Goal: Transaction & Acquisition: Obtain resource

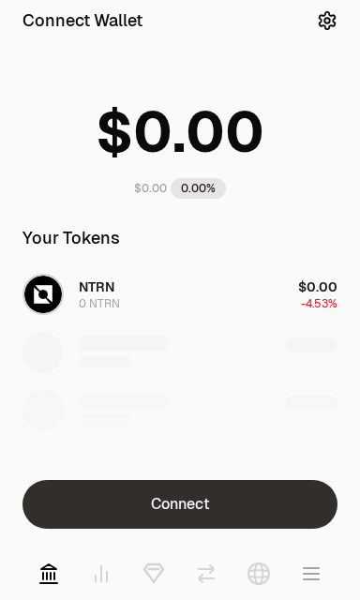
click at [237, 501] on button "Connect" at bounding box center [180, 504] width 315 height 49
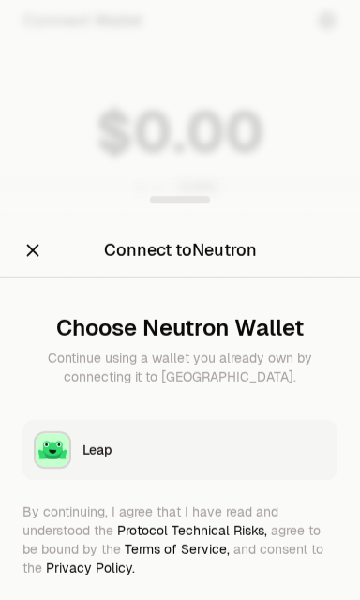
click at [129, 455] on div "Leap" at bounding box center [205, 450] width 244 height 19
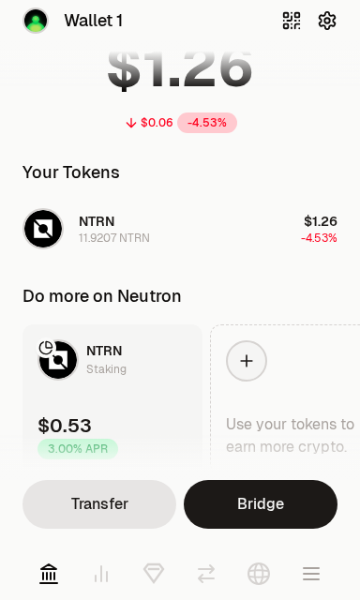
scroll to position [134, 0]
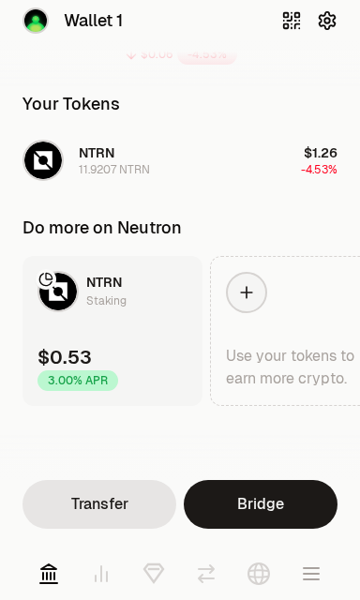
click at [138, 582] on link at bounding box center [154, 574] width 53 height 53
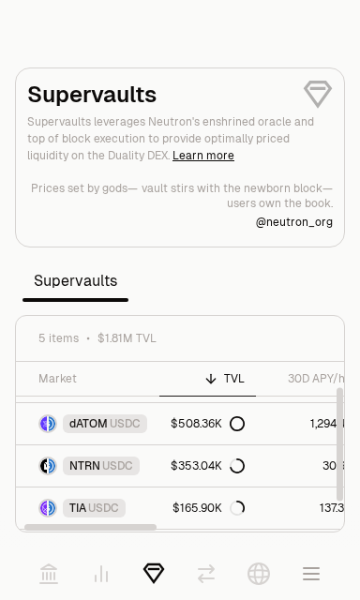
scroll to position [33, 0]
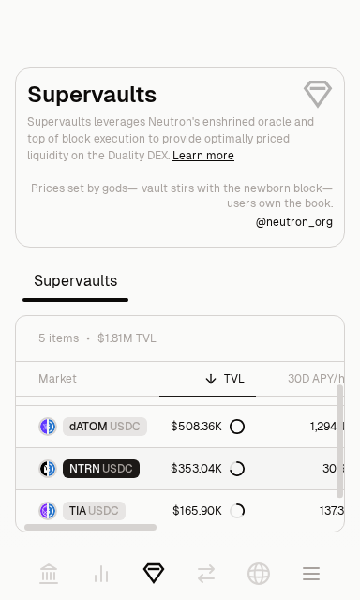
click at [306, 469] on link "30.64%" at bounding box center [314, 468] width 116 height 41
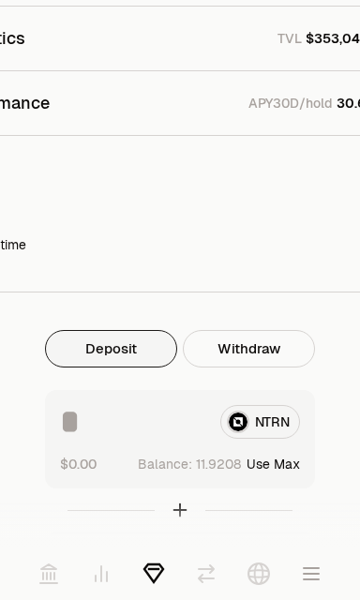
scroll to position [615, 0]
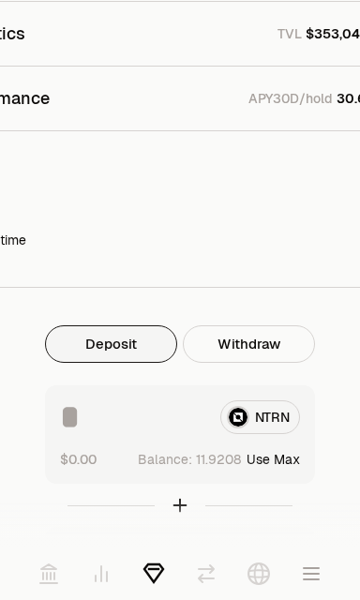
click at [121, 338] on button "Deposit" at bounding box center [111, 344] width 132 height 38
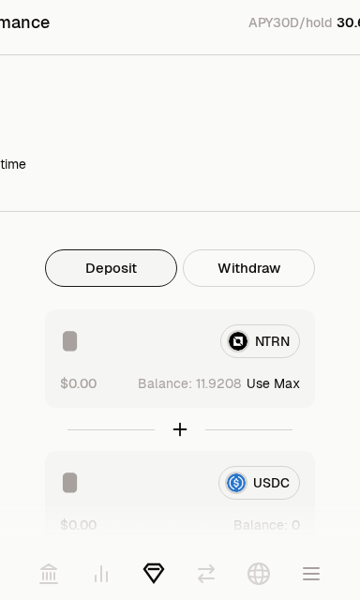
scroll to position [711, 0]
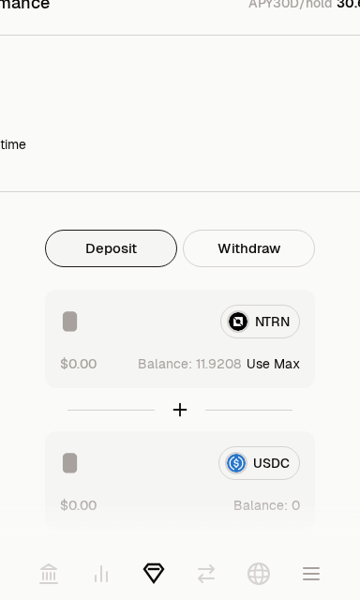
click at [78, 325] on input at bounding box center [132, 322] width 145 height 34
type input "*"
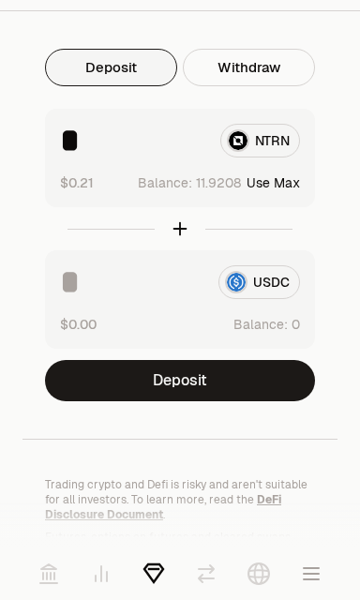
scroll to position [891, 0]
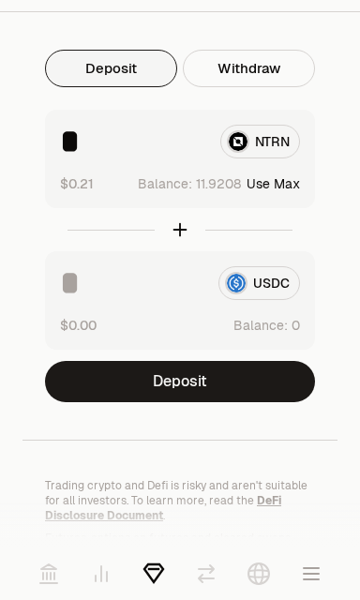
click at [120, 152] on input "*" at bounding box center [132, 142] width 145 height 34
type input "*"
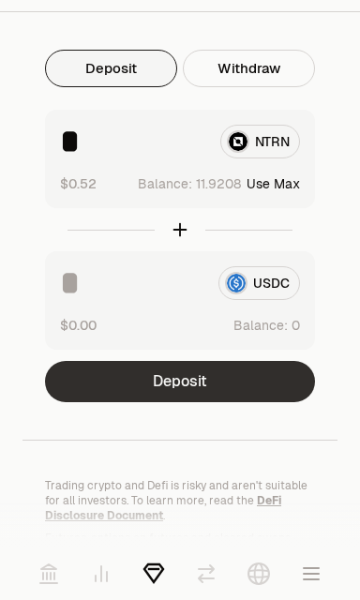
click at [257, 390] on button "Deposit" at bounding box center [180, 381] width 270 height 41
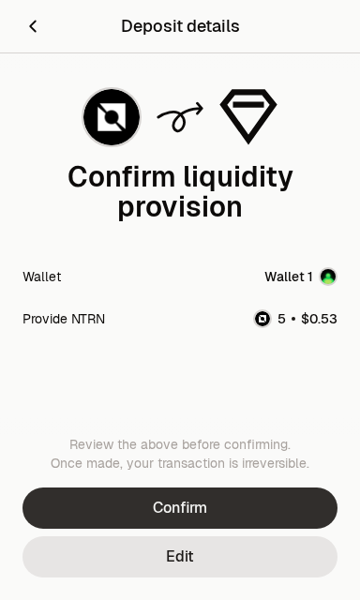
click at [274, 507] on button "Confirm" at bounding box center [180, 508] width 315 height 41
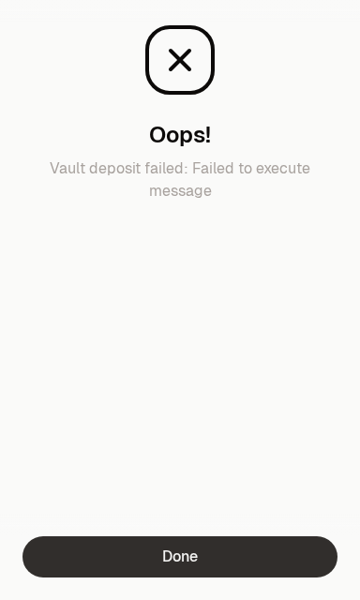
click at [298, 549] on button "Done" at bounding box center [180, 556] width 315 height 41
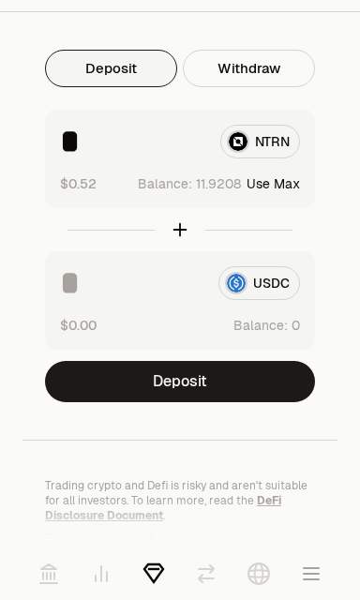
click at [279, 371] on button "Deposit" at bounding box center [180, 381] width 270 height 41
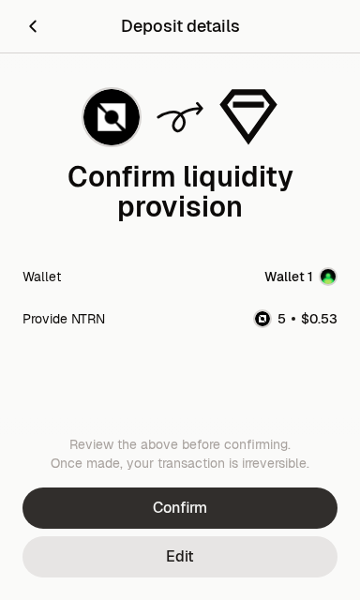
click at [258, 501] on button "Confirm" at bounding box center [180, 508] width 315 height 41
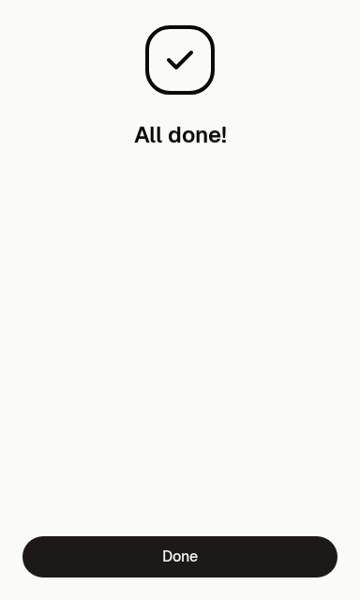
scroll to position [1365, 0]
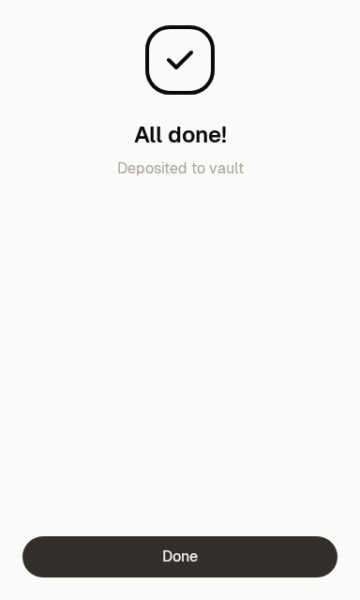
click at [281, 548] on button "Done" at bounding box center [180, 556] width 315 height 41
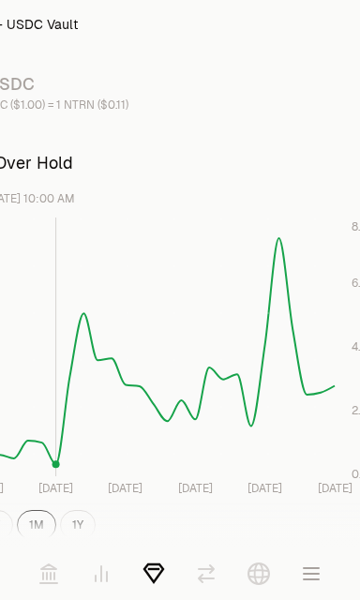
scroll to position [0, 57]
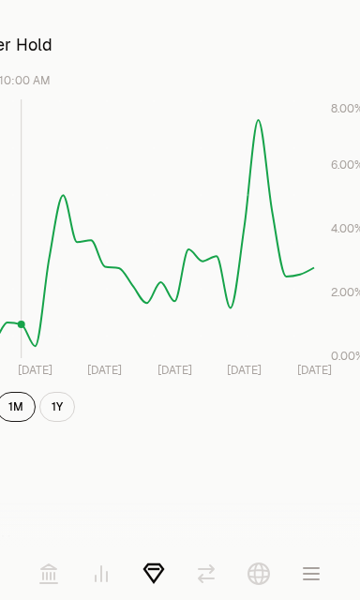
click at [46, 566] on icon at bounding box center [48, 573] width 17 height 19
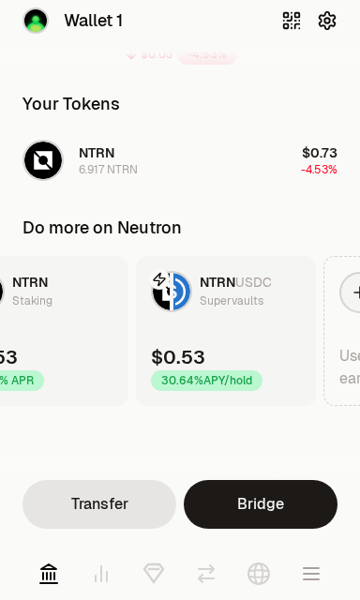
scroll to position [0, 51]
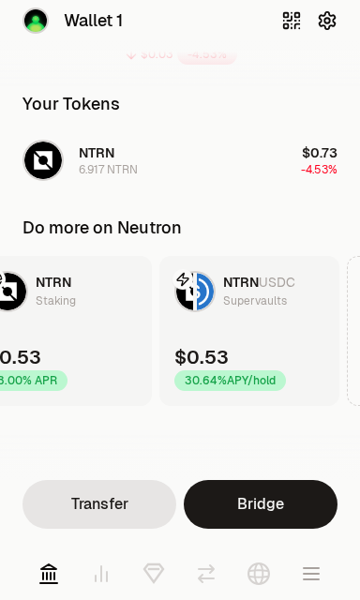
click at [263, 330] on link "NTRN USDC Supervaults $0.53 30.64% APY/hold" at bounding box center [249, 331] width 180 height 150
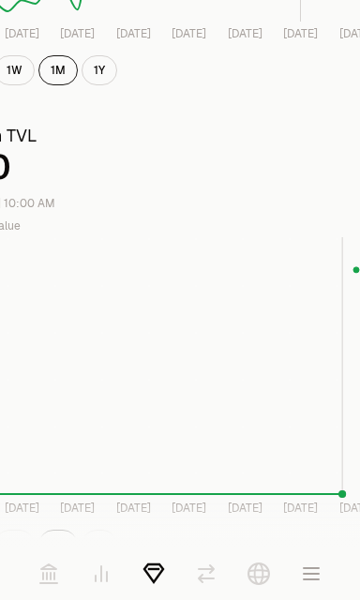
scroll to position [455, 92]
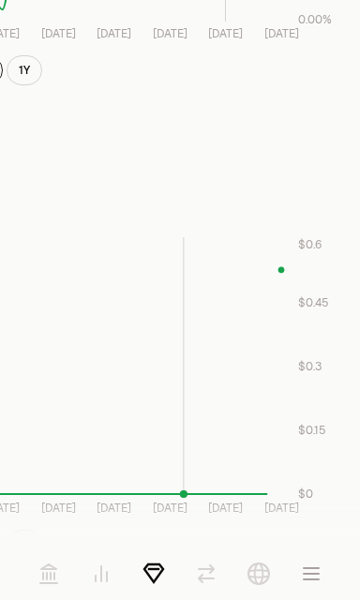
click at [286, 271] on icon "Aug 3 Aug 7 Aug 11 Aug 15 Aug 19 Aug 23 Aug 27 Aug 31 $0 $0.15 $0.3 $0.45 $0.6" at bounding box center [88, 377] width 500 height 281
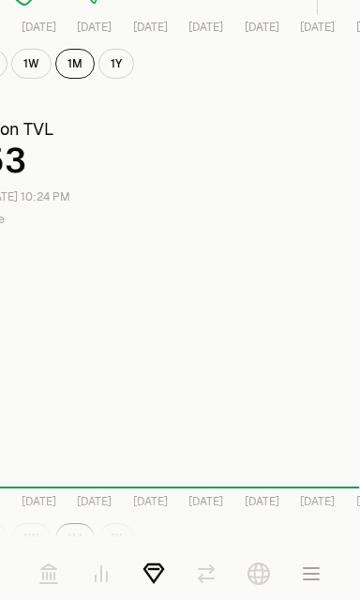
scroll to position [460, 0]
click at [315, 579] on icon "button" at bounding box center [311, 573] width 15 height 11
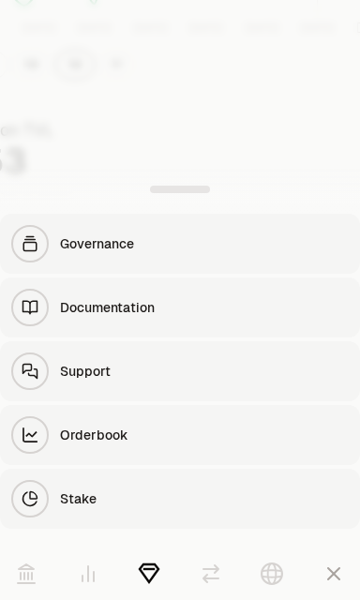
click at [179, 512] on link "Stake" at bounding box center [180, 499] width 360 height 60
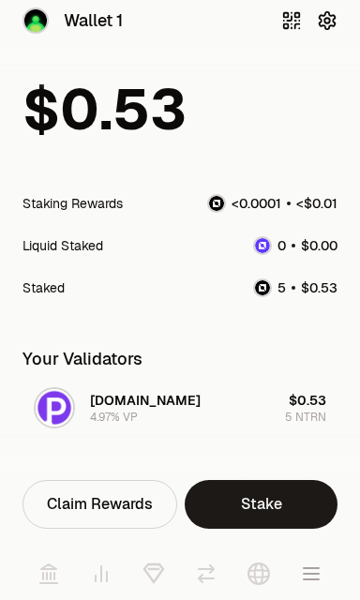
scroll to position [33, 0]
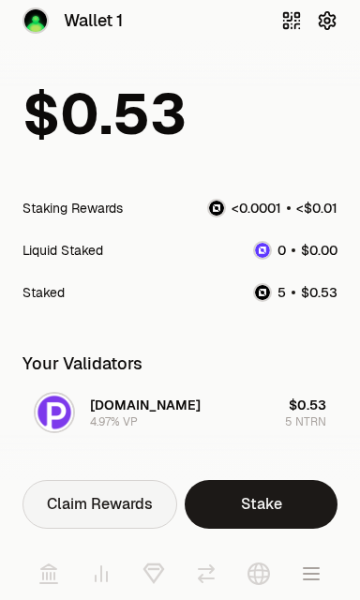
click at [119, 511] on div "Claim Rewards" at bounding box center [100, 504] width 155 height 49
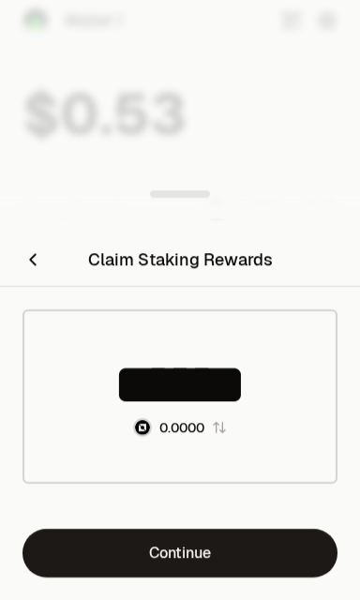
click at [316, 151] on div at bounding box center [180, 300] width 360 height 600
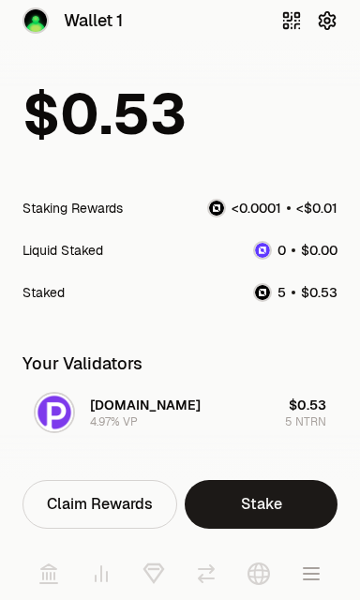
scroll to position [116, 0]
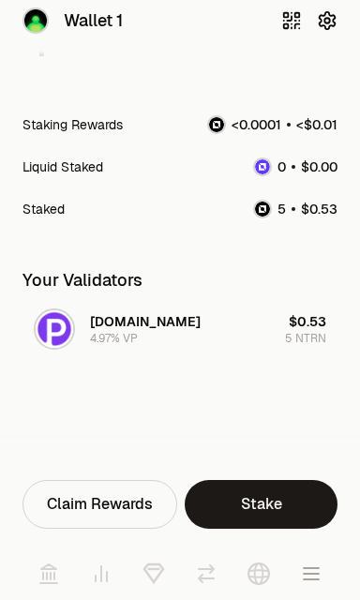
click at [51, 582] on icon at bounding box center [48, 573] width 17 height 19
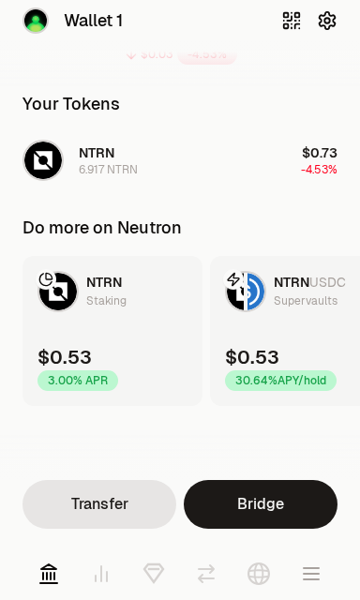
click at [88, 346] on div "$0.53" at bounding box center [65, 357] width 54 height 26
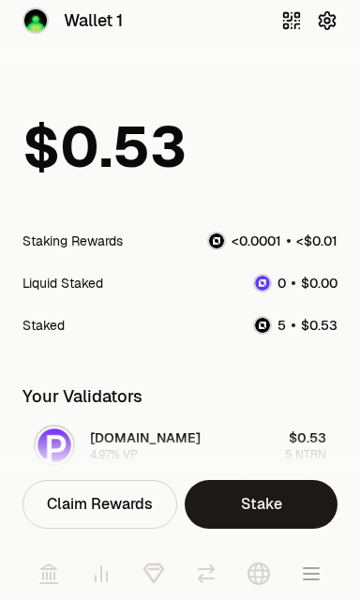
scroll to position [116, 0]
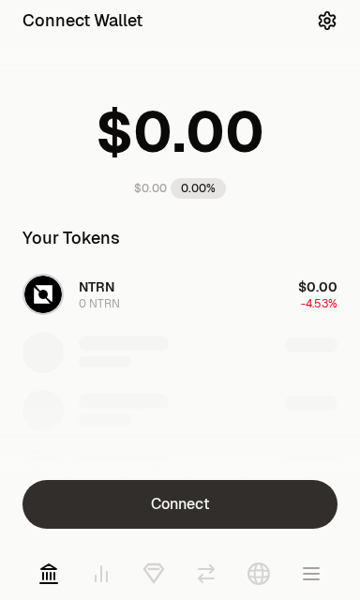
click at [270, 503] on button "Connect" at bounding box center [180, 504] width 315 height 49
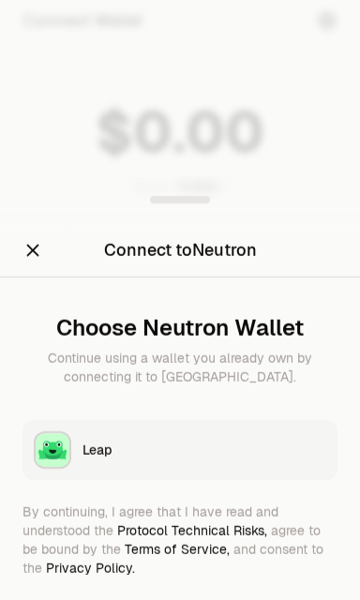
click at [242, 451] on div "Leap" at bounding box center [205, 450] width 244 height 19
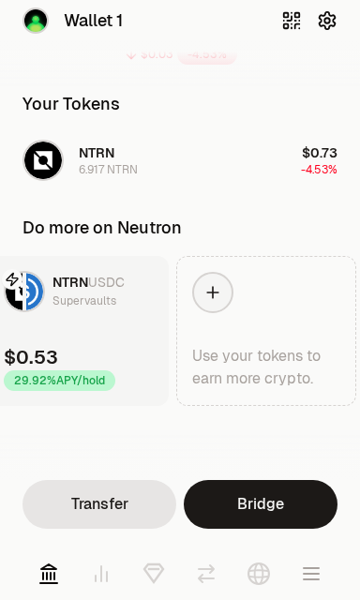
scroll to position [0, 240]
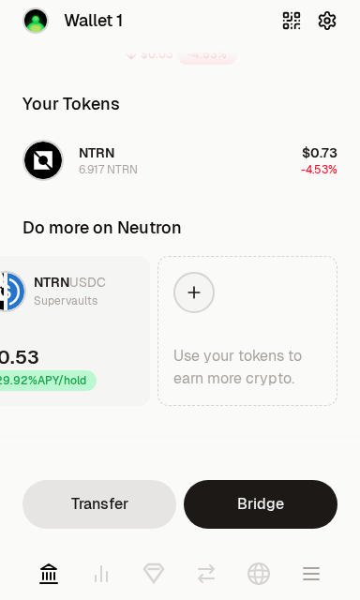
click at [198, 307] on div at bounding box center [193, 292] width 41 height 41
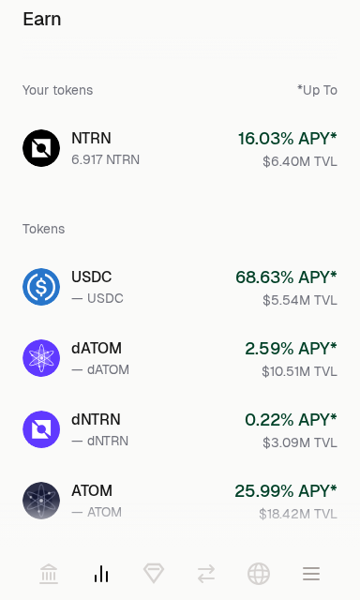
click at [200, 285] on link "USDC — USDC 68.63 % APY* $5.54M TVL" at bounding box center [180, 287] width 345 height 68
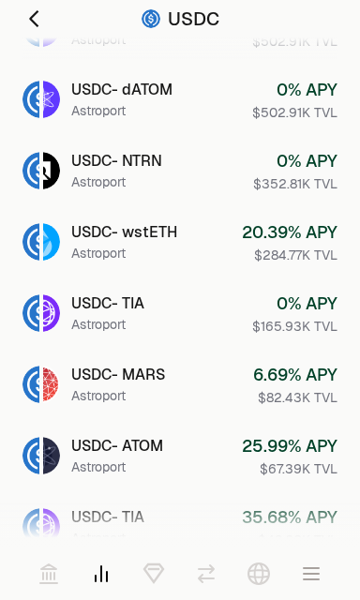
scroll to position [392, 0]
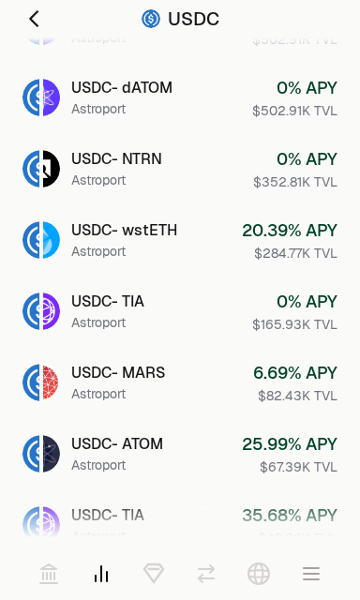
click at [69, 236] on link "USDC - wstETH Astroport 20.39 % APY $284.77K TVL" at bounding box center [180, 240] width 345 height 68
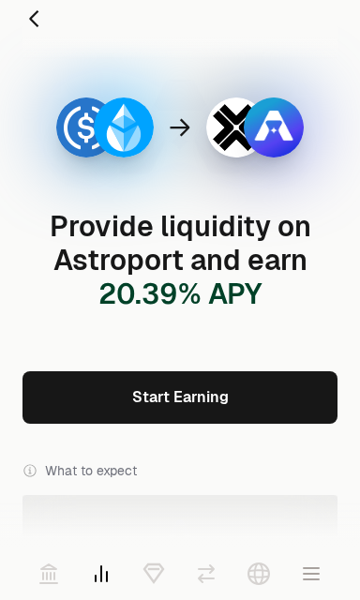
click at [62, 397] on link "Start Earning" at bounding box center [180, 397] width 315 height 53
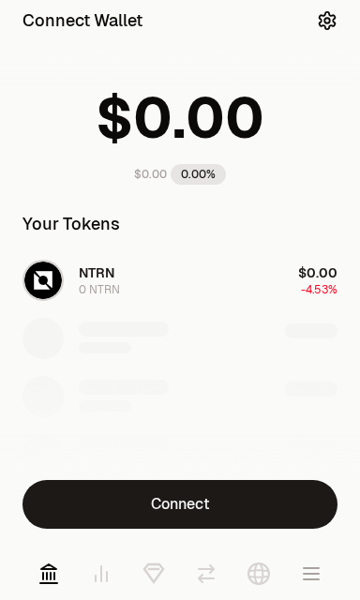
scroll to position [18, 0]
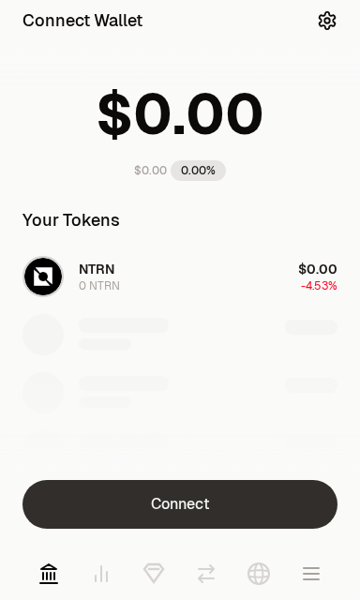
click at [279, 504] on button "Connect" at bounding box center [180, 504] width 315 height 49
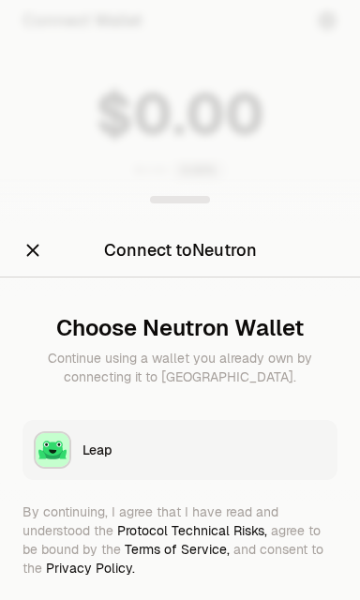
click at [277, 464] on button "Leap" at bounding box center [180, 450] width 315 height 60
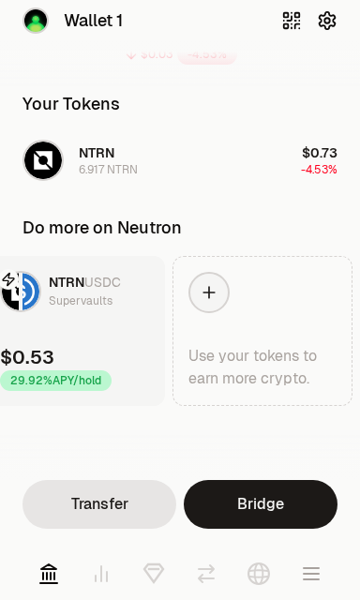
scroll to position [0, 240]
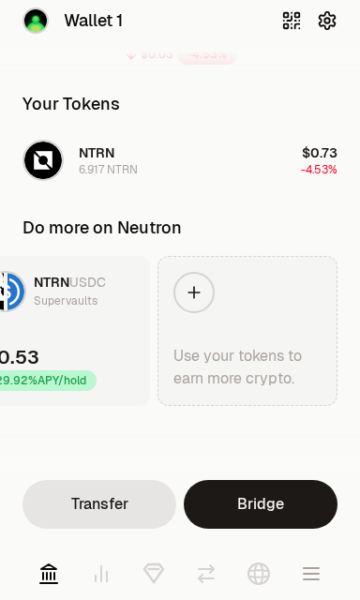
click at [274, 336] on link "Use your tokens to earn more crypto." at bounding box center [248, 331] width 180 height 150
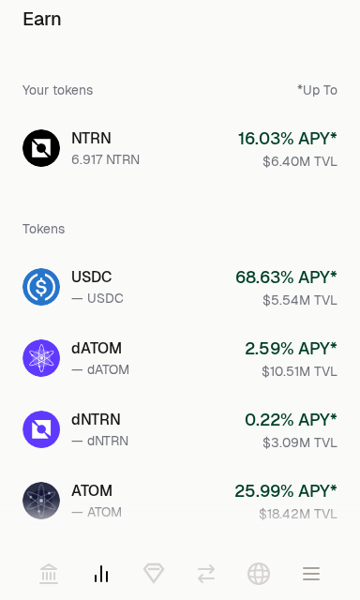
click at [303, 151] on div "16.03 % APY*" at bounding box center [287, 139] width 99 height 26
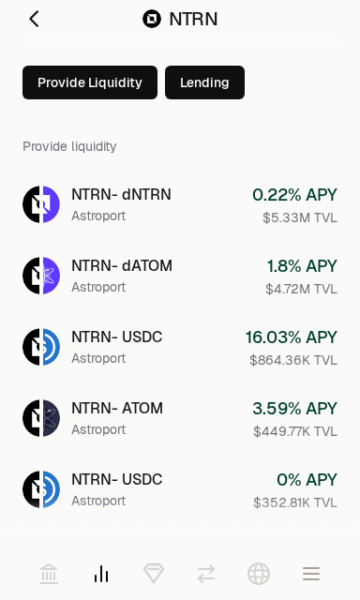
click at [315, 273] on div "1.8 % APY" at bounding box center [301, 266] width 72 height 26
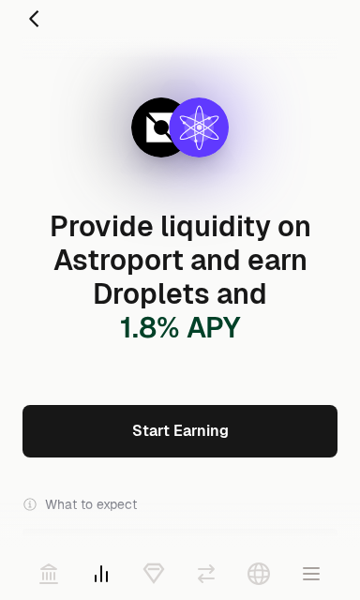
click at [288, 405] on link "Start Earning" at bounding box center [180, 431] width 315 height 53
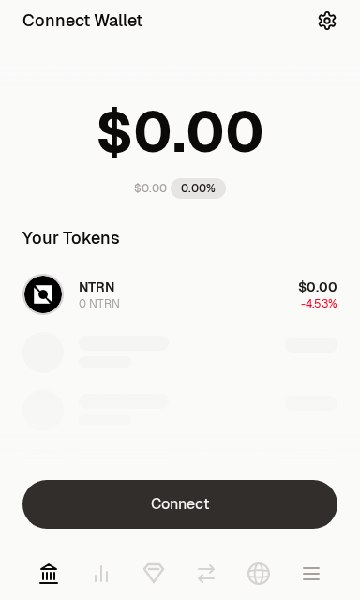
click at [268, 503] on button "Connect" at bounding box center [180, 504] width 315 height 49
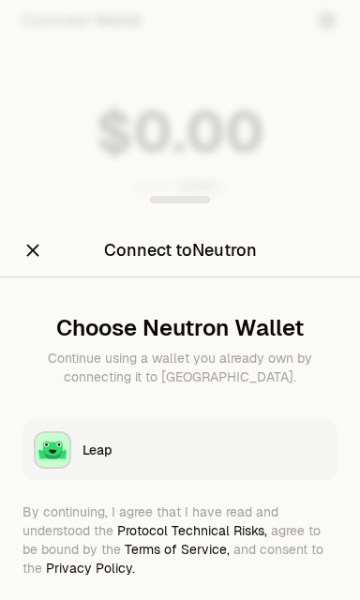
click at [268, 451] on div "Leap" at bounding box center [205, 450] width 244 height 19
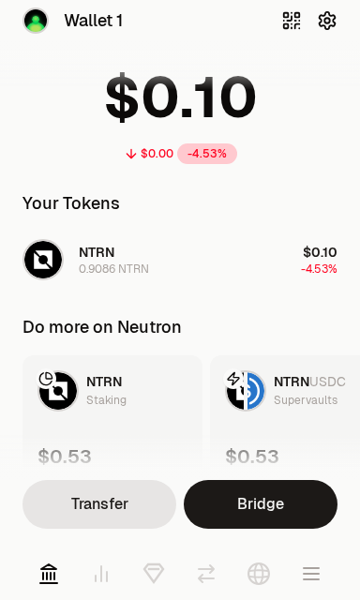
scroll to position [134, 0]
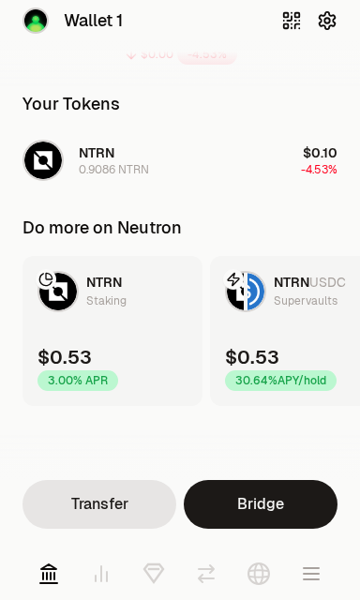
click at [154, 579] on icon at bounding box center [153, 573] width 19 height 18
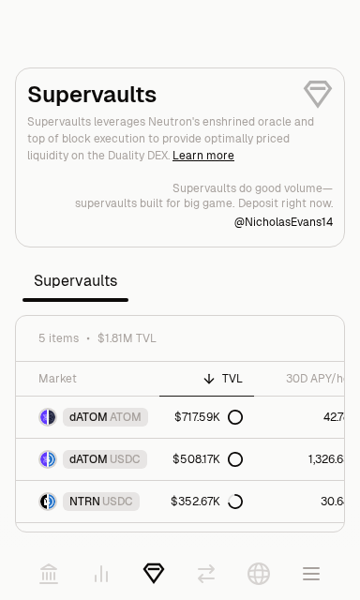
click at [52, 570] on icon at bounding box center [49, 574] width 23 height 23
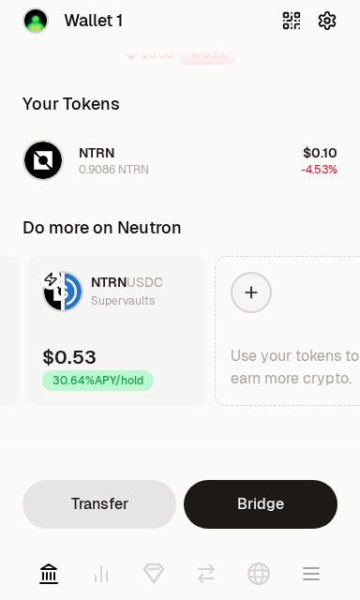
scroll to position [0, 185]
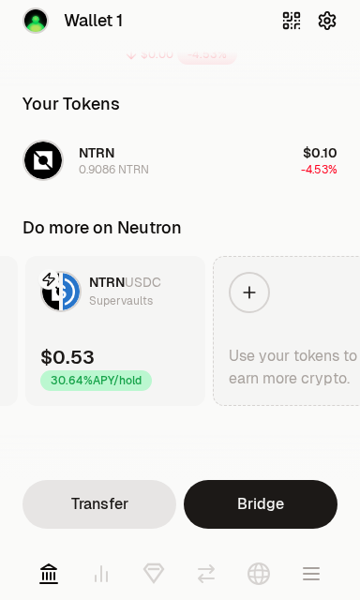
click at [258, 292] on icon at bounding box center [249, 292] width 19 height 19
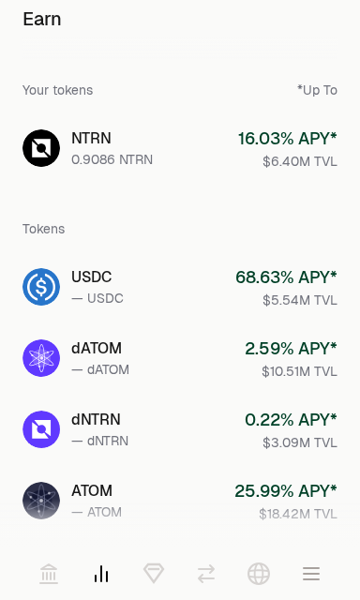
scroll to position [1, 0]
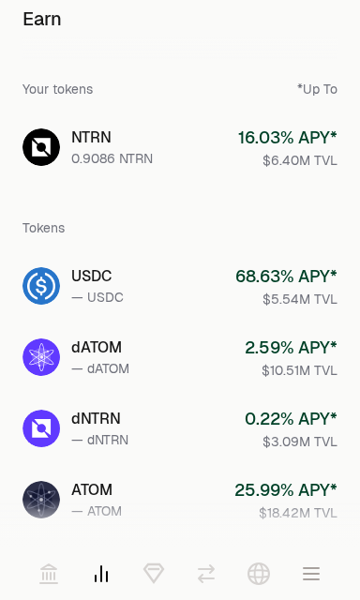
click at [84, 440] on div "— dNTRN" at bounding box center [99, 439] width 57 height 19
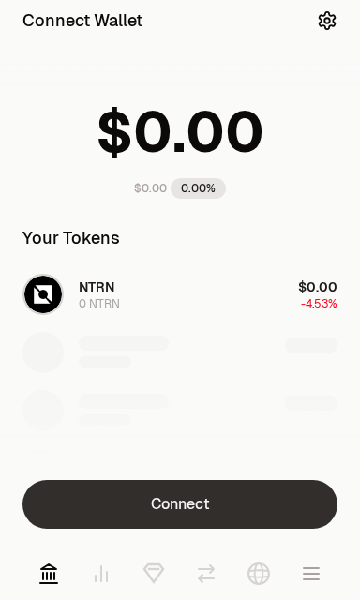
click at [275, 512] on button "Connect" at bounding box center [180, 504] width 315 height 49
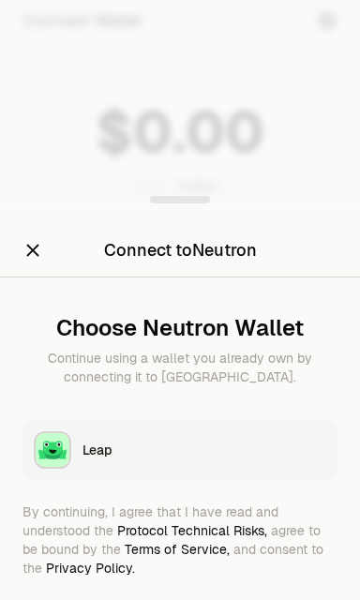
click at [291, 451] on div "Leap" at bounding box center [205, 450] width 244 height 19
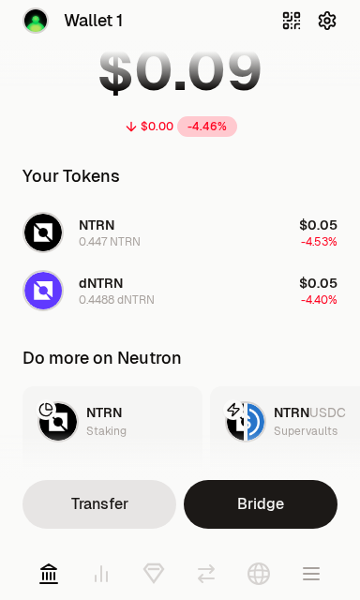
scroll to position [54, 0]
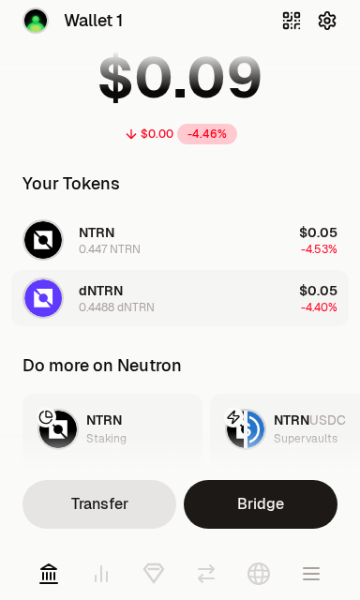
click at [93, 289] on span "dNTRN" at bounding box center [101, 290] width 44 height 17
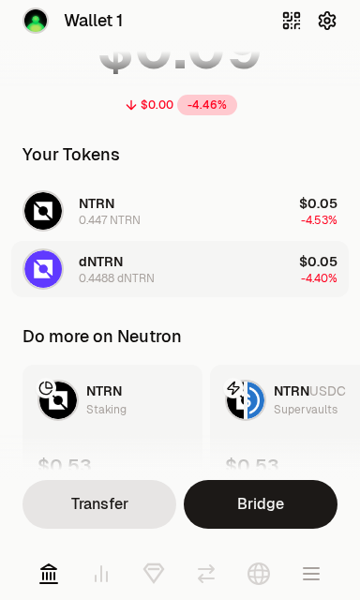
scroll to position [88, 0]
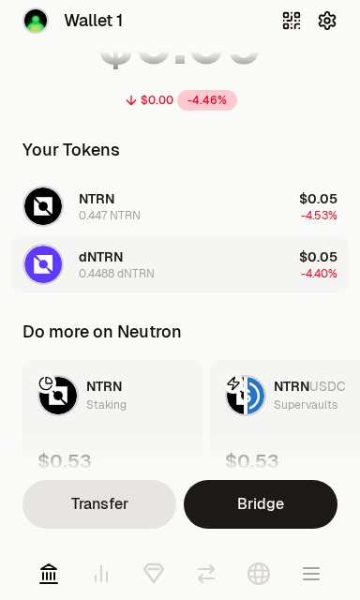
click at [156, 569] on icon at bounding box center [153, 569] width 9 height 0
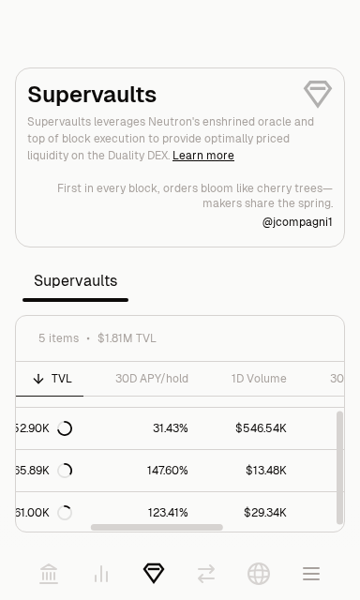
scroll to position [73, 175]
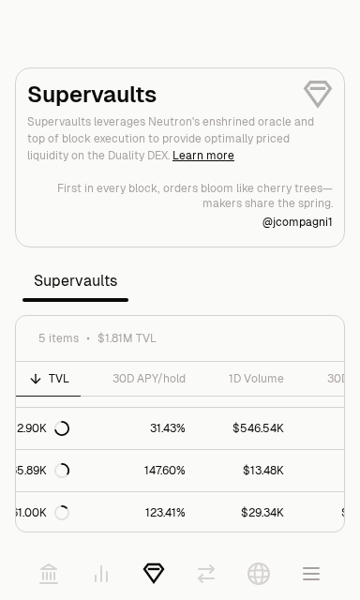
click at [309, 579] on icon "button" at bounding box center [311, 573] width 15 height 11
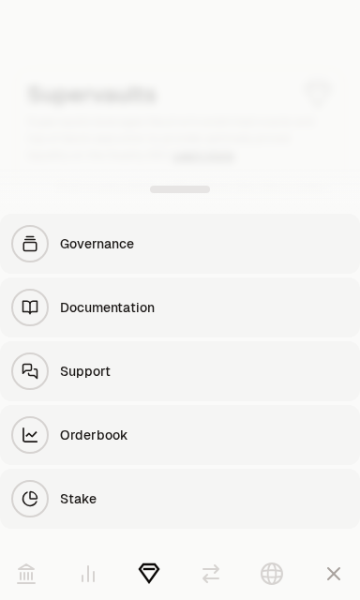
click at [242, 491] on div "Stake" at bounding box center [204, 498] width 289 height 19
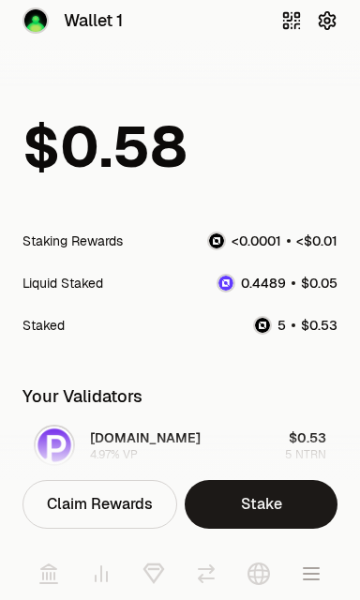
click at [308, 290] on span "$" at bounding box center [305, 283] width 8 height 13
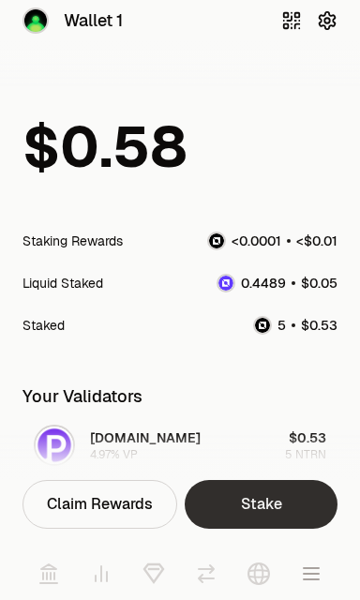
click at [290, 507] on link "Stake" at bounding box center [261, 504] width 153 height 49
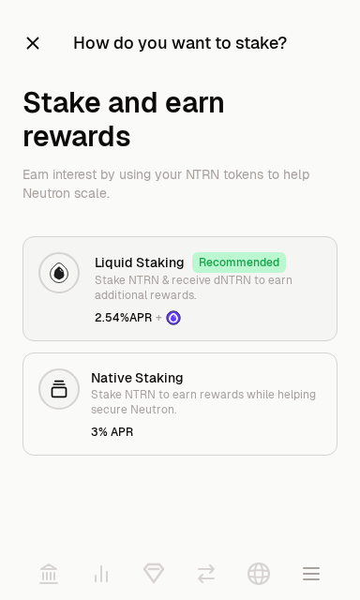
click at [261, 304] on div "Liquid Staking Recommended Stake NTRN & receive dNTRN to earn additional reward…" at bounding box center [208, 288] width 227 height 73
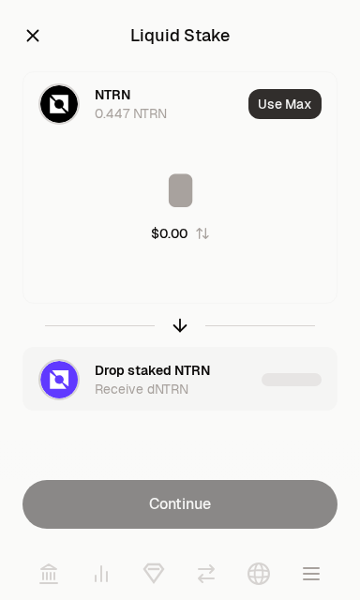
click at [298, 105] on button "Use Max" at bounding box center [284, 104] width 73 height 30
type input "********"
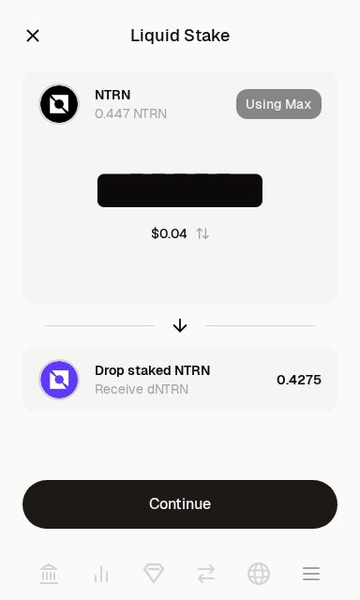
click at [23, 42] on icon "button" at bounding box center [33, 35] width 21 height 21
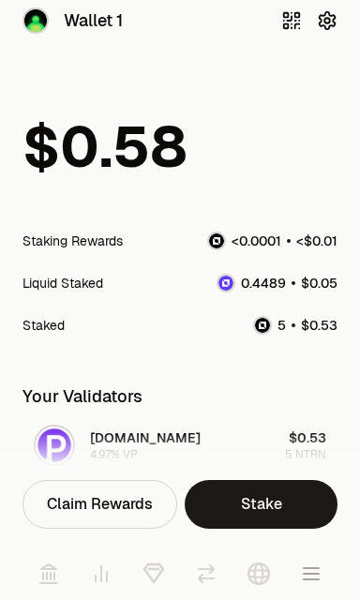
click at [55, 566] on icon at bounding box center [49, 574] width 23 height 23
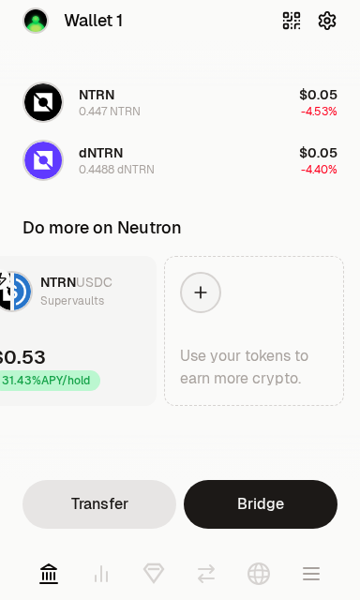
scroll to position [0, 240]
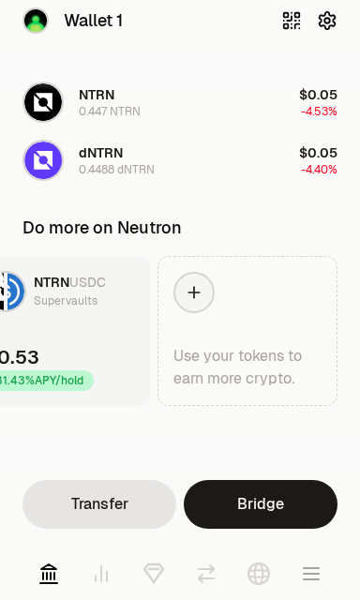
click at [199, 300] on icon at bounding box center [194, 292] width 19 height 19
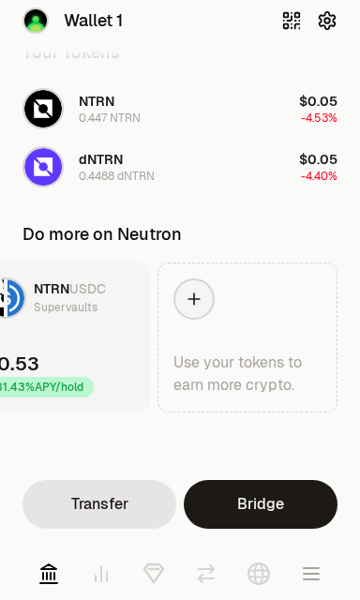
click at [325, 591] on button "button" at bounding box center [311, 574] width 53 height 53
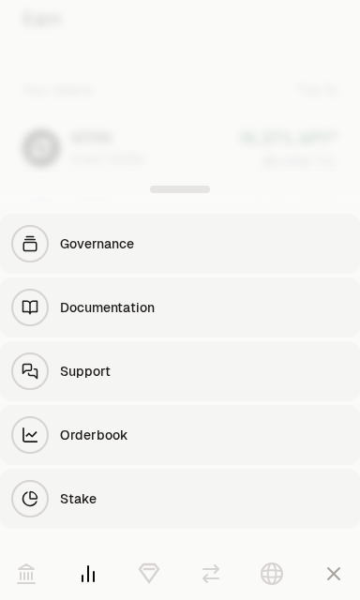
click at [308, 133] on div at bounding box center [180, 300] width 360 height 600
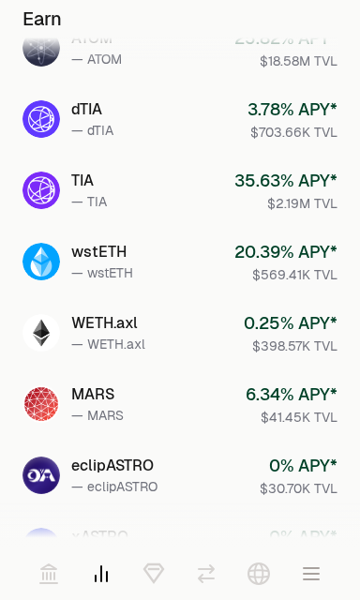
scroll to position [454, 0]
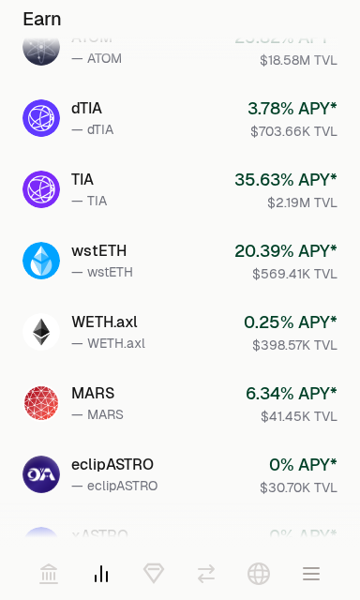
click at [316, 579] on icon "button" at bounding box center [311, 573] width 15 height 11
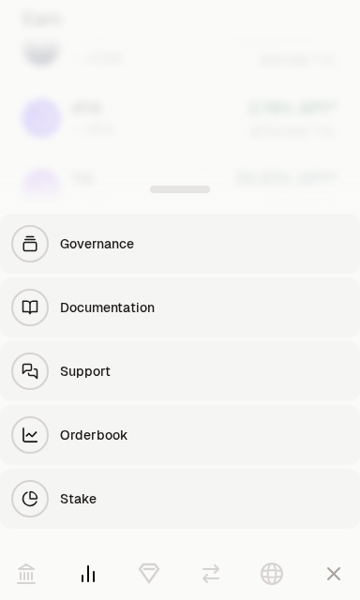
click at [311, 155] on div at bounding box center [180, 300] width 360 height 600
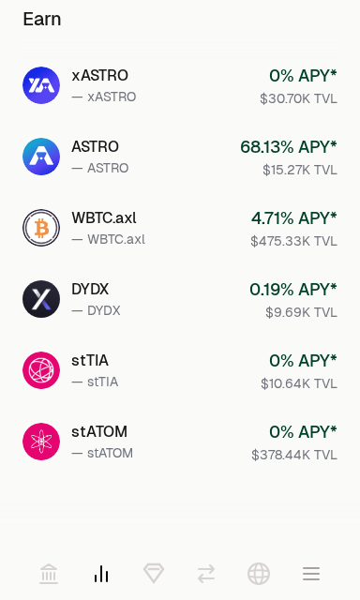
scroll to position [917, 0]
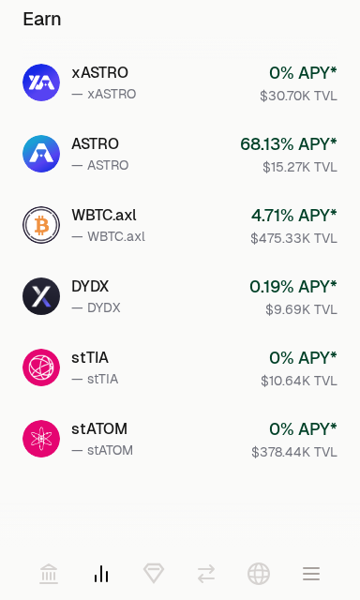
click at [265, 572] on icon at bounding box center [259, 574] width 23 height 23
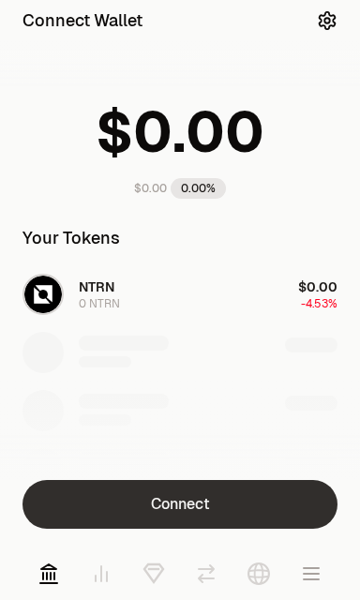
click at [124, 495] on button "Connect" at bounding box center [180, 504] width 315 height 49
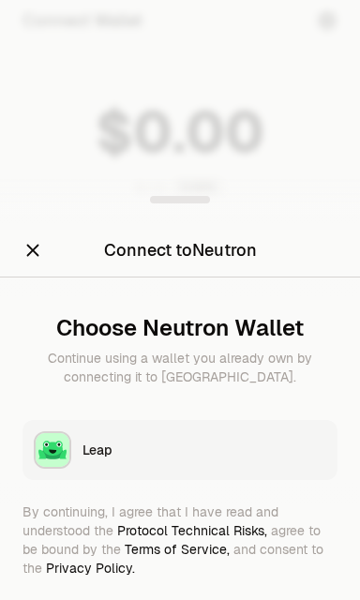
click at [80, 448] on button "Leap" at bounding box center [180, 450] width 315 height 60
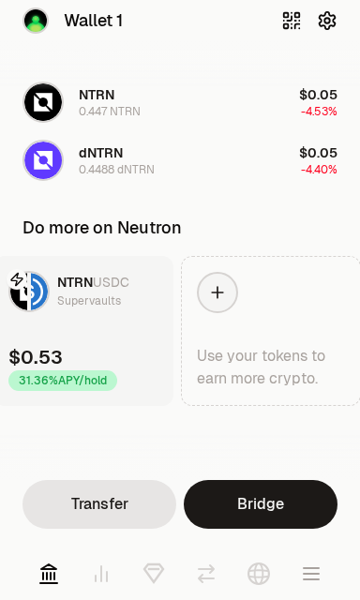
scroll to position [0, 218]
click at [227, 287] on div at bounding box center [215, 292] width 41 height 41
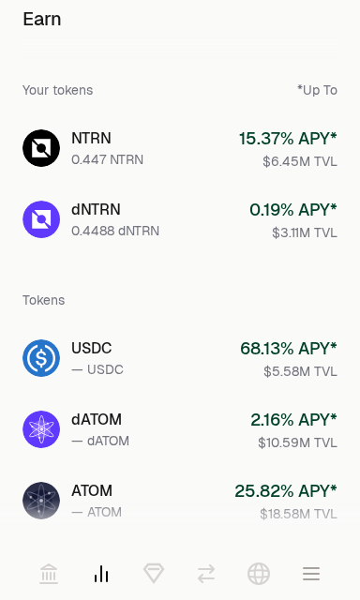
click at [300, 229] on div "$3.11M TVL" at bounding box center [293, 232] width 88 height 19
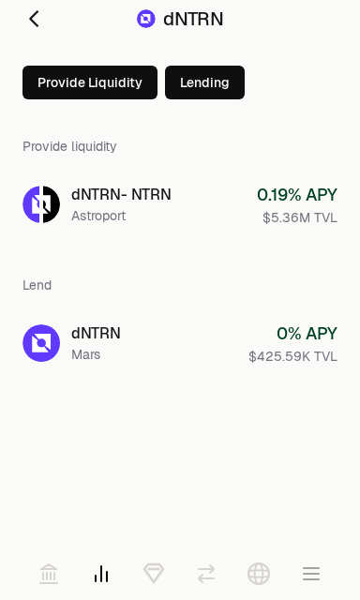
click at [248, 202] on link "dNTRN - NTRN Astroport 0.19 % APY $5.36M TVL" at bounding box center [180, 205] width 345 height 68
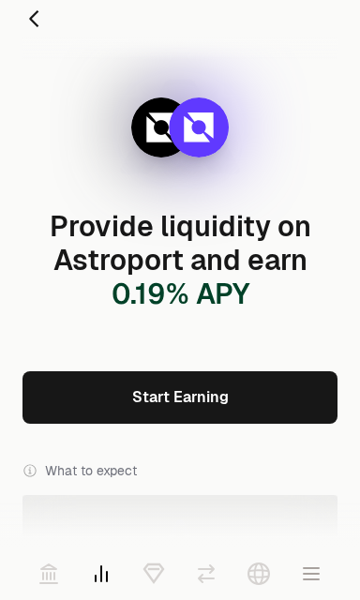
click at [269, 398] on link "Start Earning" at bounding box center [180, 397] width 315 height 53
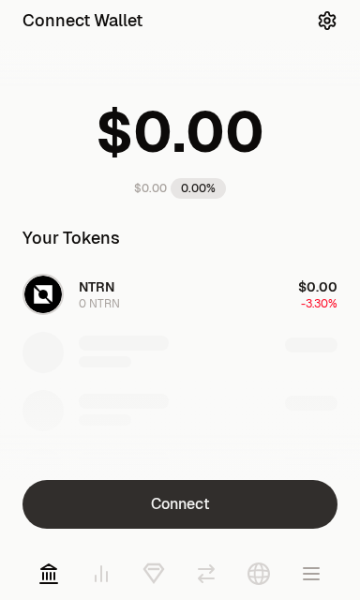
click at [243, 491] on button "Connect" at bounding box center [180, 504] width 315 height 49
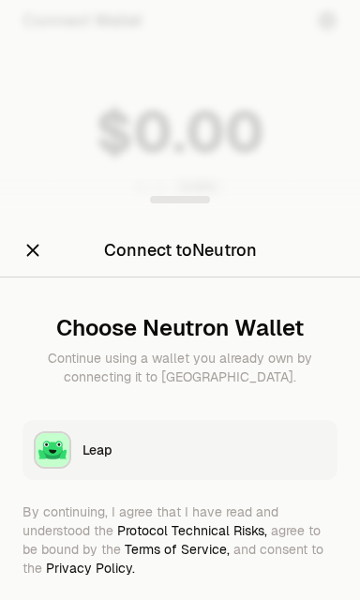
click at [268, 459] on button "Leap" at bounding box center [180, 450] width 315 height 60
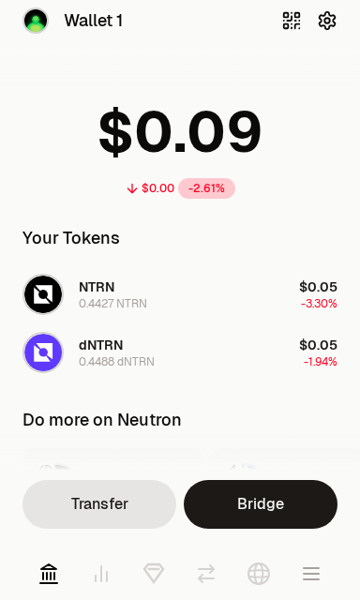
scroll to position [192, 0]
